Goal: Information Seeking & Learning: Learn about a topic

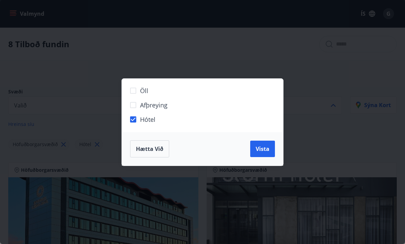
scroll to position [23, 0]
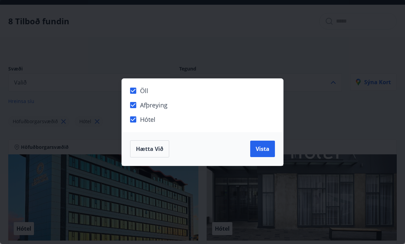
click at [264, 146] on span "Vista" at bounding box center [262, 149] width 14 height 8
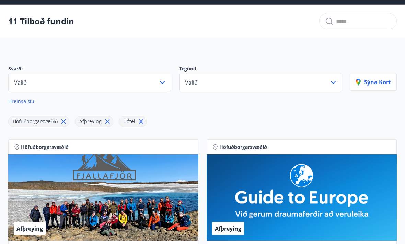
click at [143, 122] on icon at bounding box center [141, 122] width 8 height 8
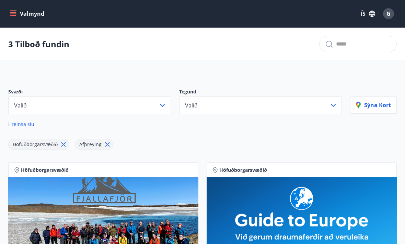
click at [12, 17] on button "Valmynd" at bounding box center [27, 14] width 39 height 12
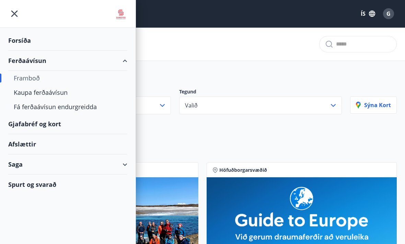
click at [21, 144] on div "Afslættir" at bounding box center [67, 144] width 119 height 20
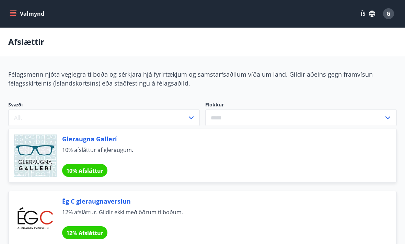
click at [383, 117] on input "text" at bounding box center [294, 118] width 178 height 17
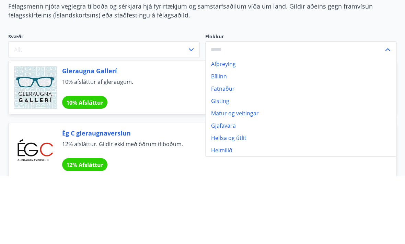
click at [223, 138] on li "Bíllinn" at bounding box center [300, 144] width 191 height 12
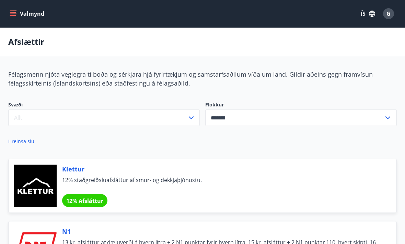
click at [390, 118] on icon at bounding box center [387, 118] width 8 height 8
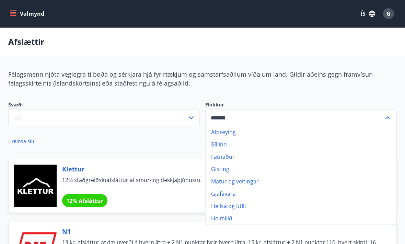
click at [231, 133] on li "Afþreying" at bounding box center [300, 132] width 191 height 12
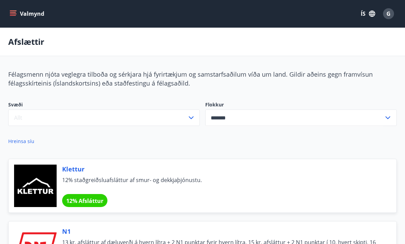
type input "*********"
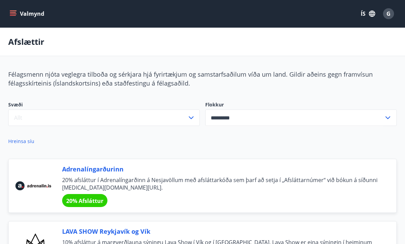
click at [388, 120] on icon at bounding box center [387, 118] width 8 height 8
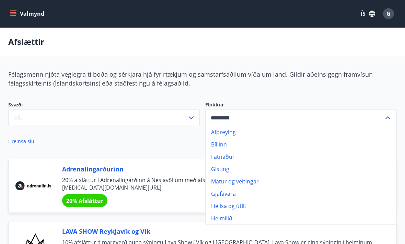
click at [193, 87] on div "Félagsmenn njóta veglegra tilboða og sérkjara hjá fyrirtækjum og samstarfsaðilu…" at bounding box center [202, 79] width 388 height 18
click at [13, 15] on icon "menu" at bounding box center [13, 15] width 6 height 1
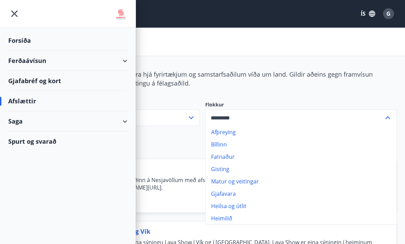
click at [29, 96] on div "Afslættir" at bounding box center [67, 101] width 119 height 20
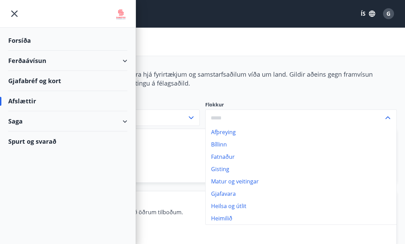
click at [41, 141] on div "Spurt og svarað" at bounding box center [67, 142] width 119 height 20
